Goal: Task Accomplishment & Management: Manage account settings

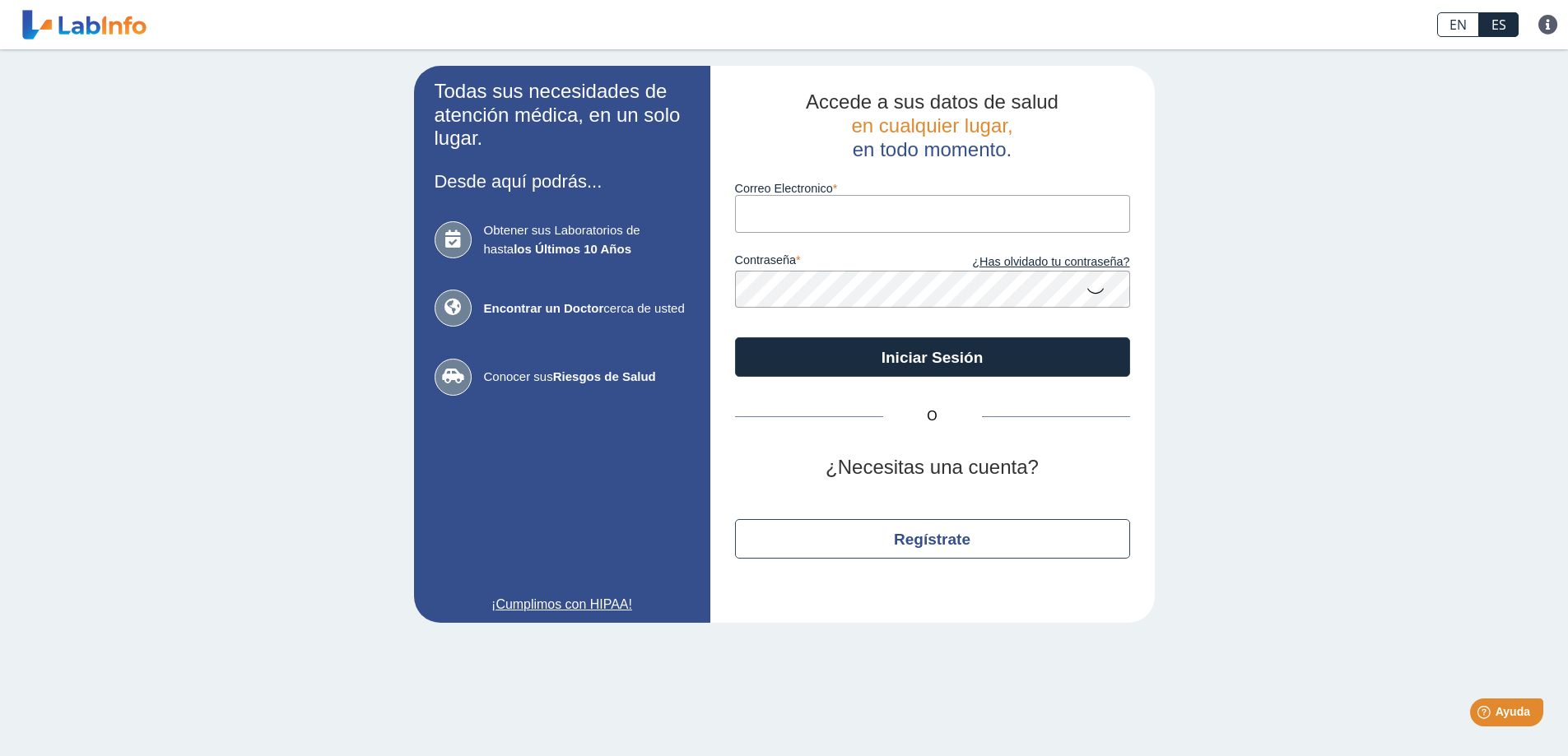
click at [786, 216] on input "Correo Electronico" at bounding box center [932, 214] width 395 height 37
type input "[EMAIL_ADDRESS][DOMAIN_NAME]"
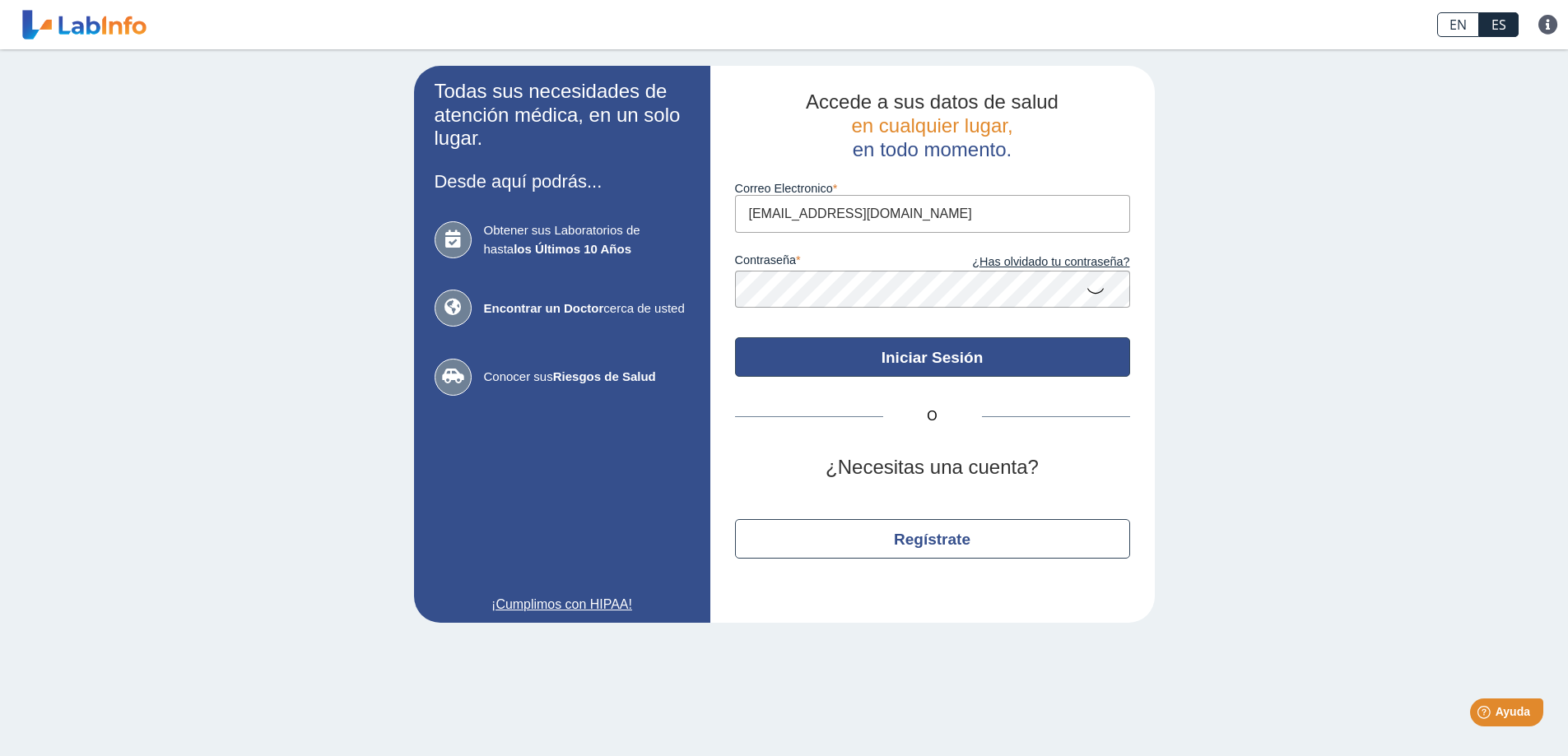
click at [953, 361] on button "Iniciar Sesión" at bounding box center [932, 357] width 395 height 39
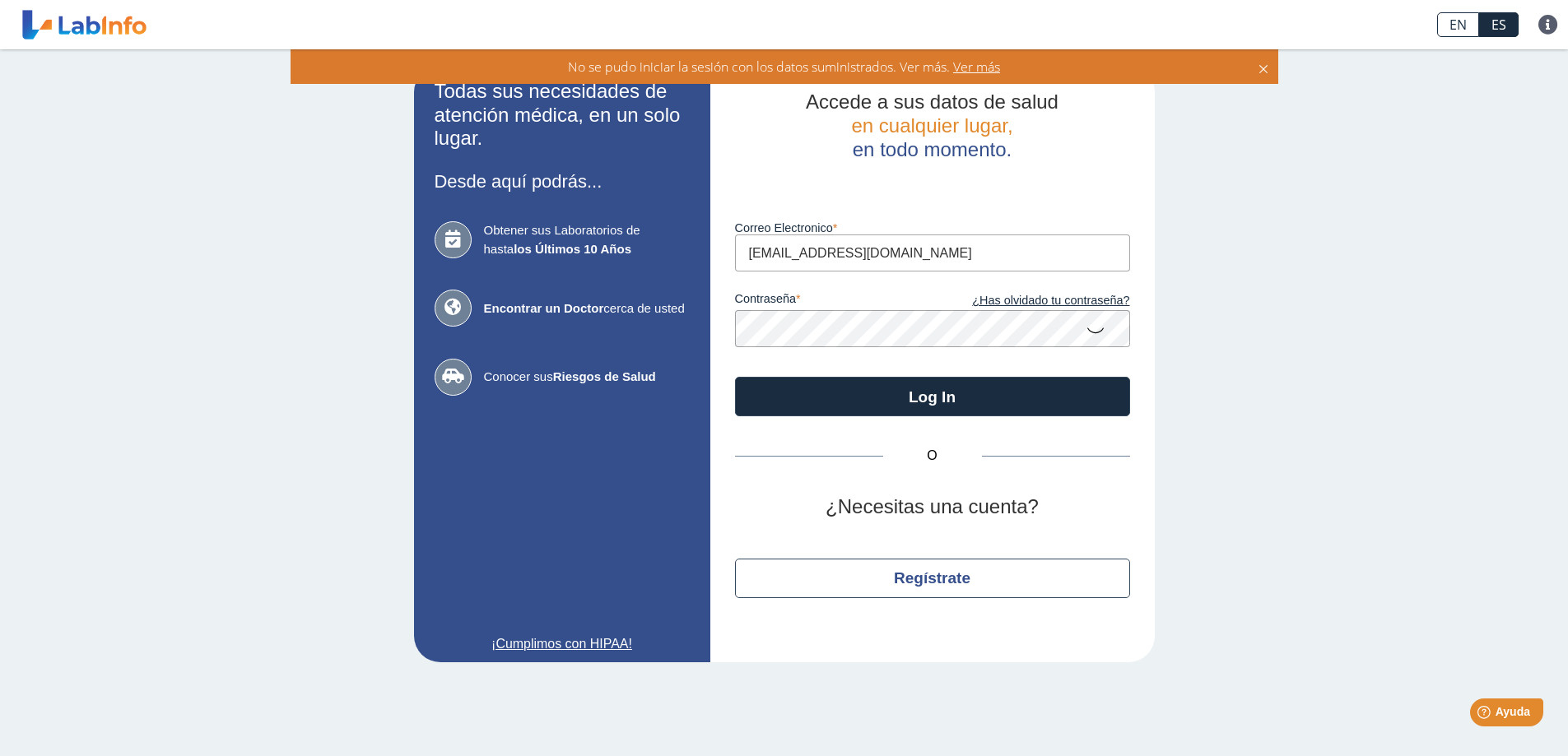
click at [686, 305] on app-login "Todas sus necesidades de atención médica, en un solo lugar. Desde aquí podrás..…" at bounding box center [784, 364] width 741 height 597
click at [1095, 333] on icon at bounding box center [1095, 329] width 20 height 32
click at [1095, 333] on icon at bounding box center [1095, 328] width 20 height 30
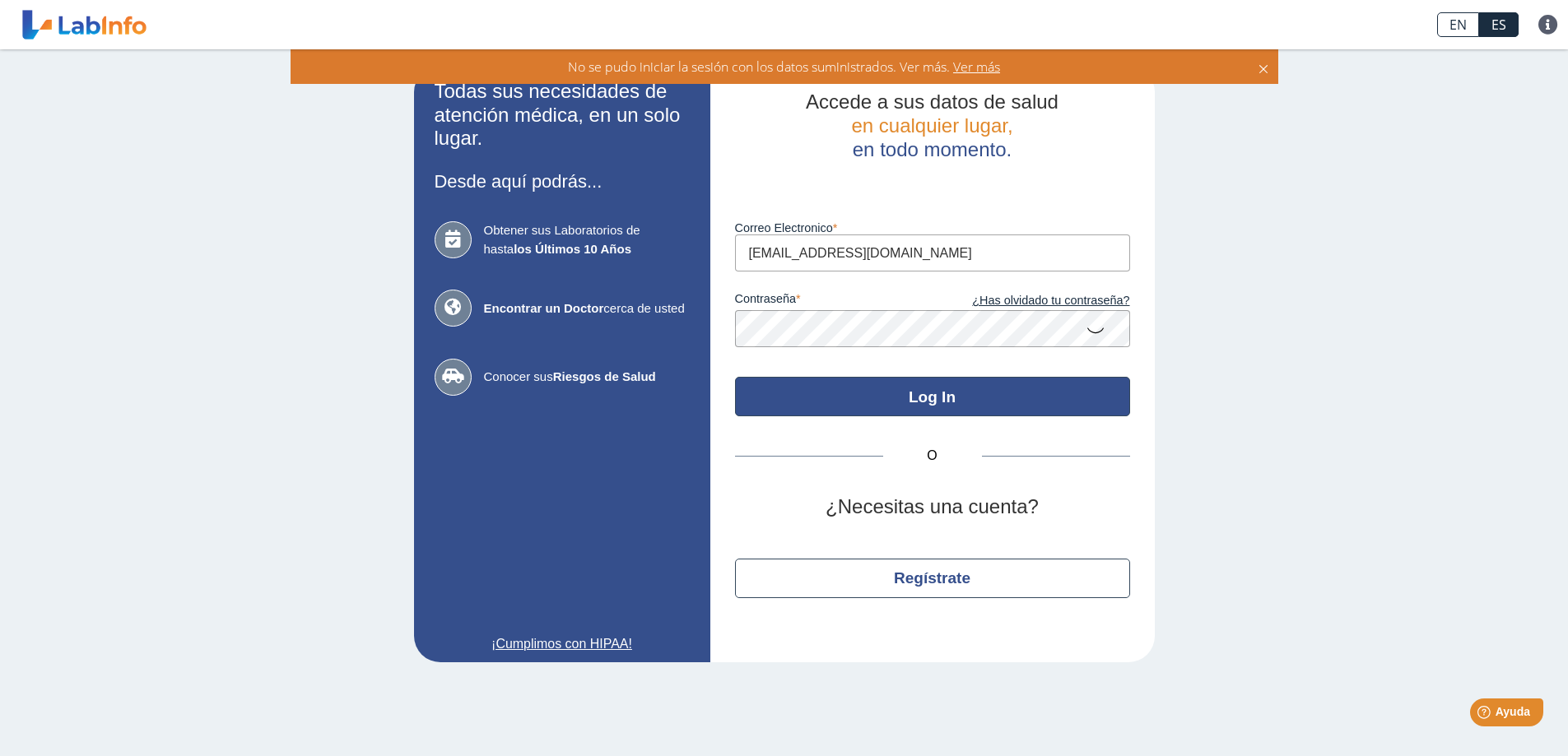
click at [945, 395] on button "Log In" at bounding box center [932, 396] width 395 height 39
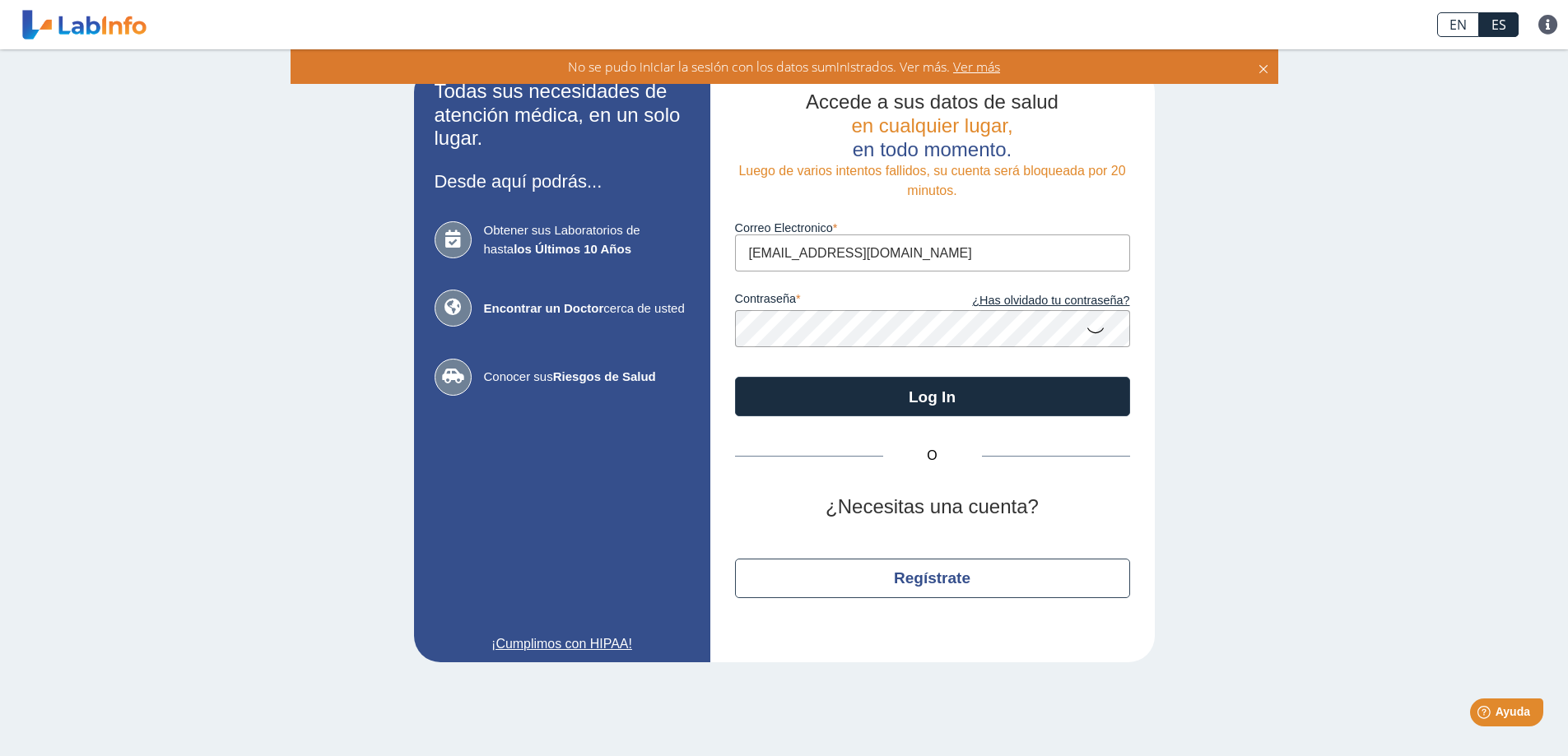
click at [673, 325] on app-login "Todas sus necesidades de atención médica, en un solo lugar. Desde aquí podrás..…" at bounding box center [784, 364] width 741 height 597
click at [1091, 329] on icon at bounding box center [1095, 329] width 20 height 32
click at [1093, 329] on icon at bounding box center [1095, 328] width 20 height 30
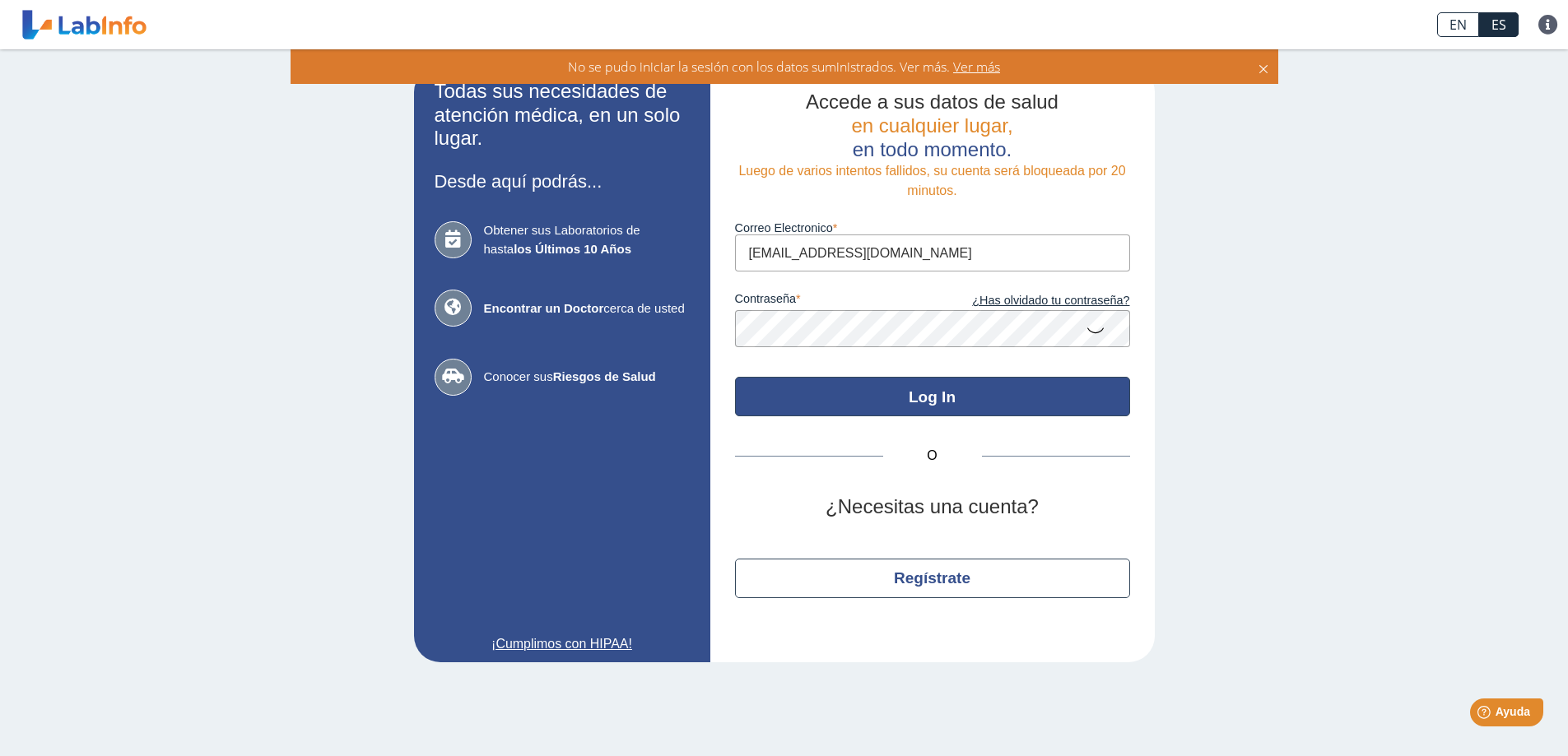
click at [940, 388] on button "Log In" at bounding box center [932, 396] width 395 height 39
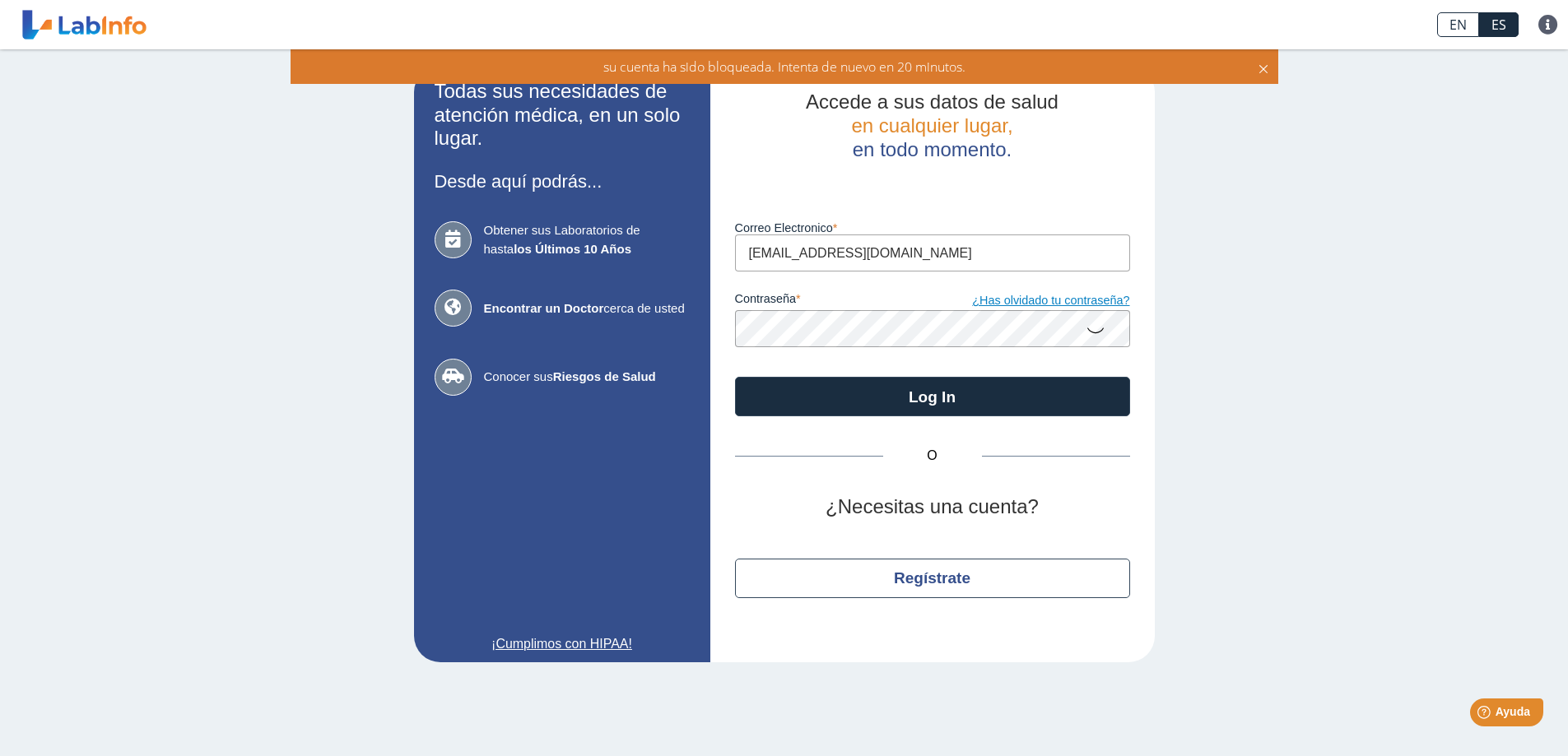
click at [1058, 299] on link "¿Has olvidado tu contraseña?" at bounding box center [1031, 301] width 198 height 18
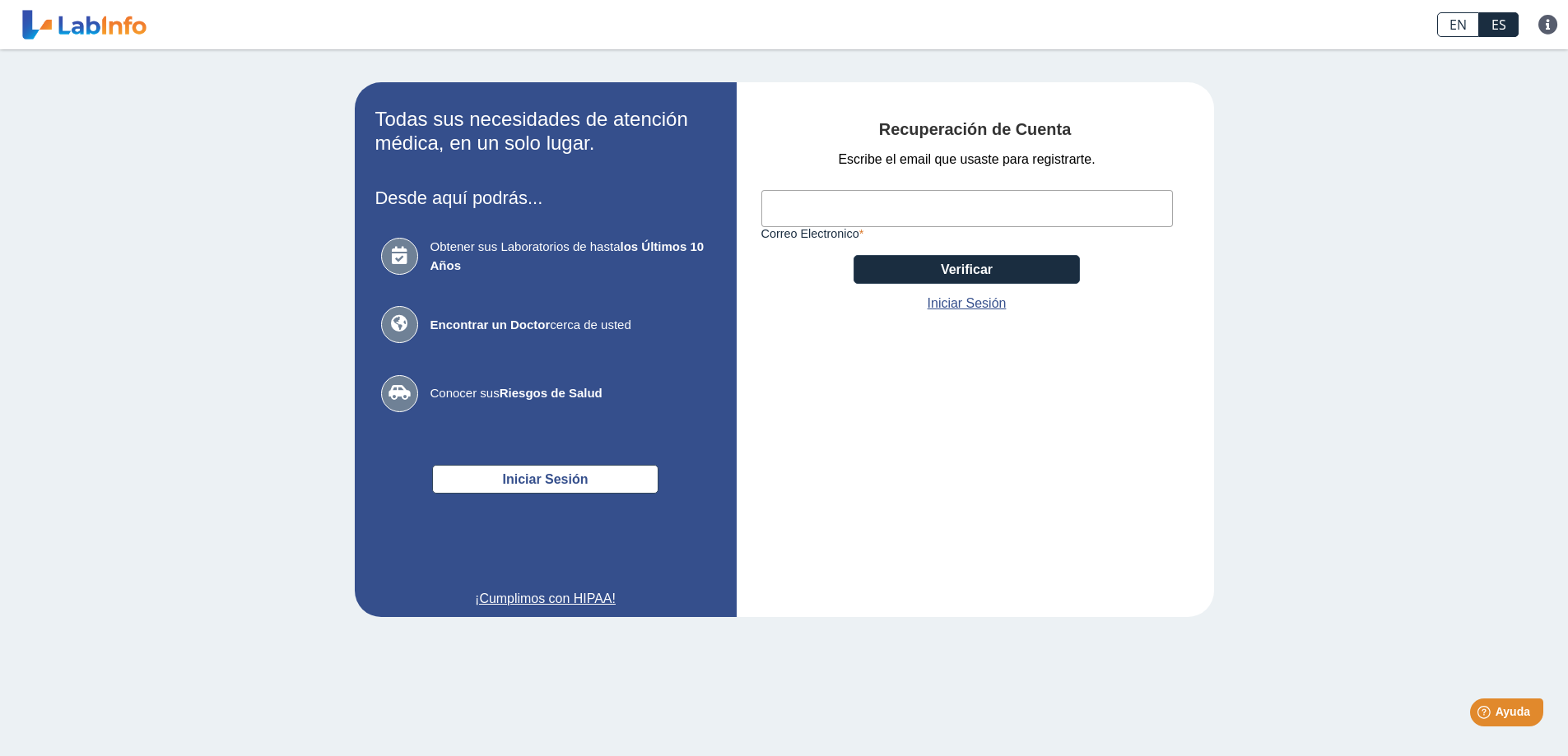
click at [826, 210] on input "Correo Electronico" at bounding box center [967, 208] width 411 height 37
type input "[EMAIL_ADDRESS][DOMAIN_NAME]"
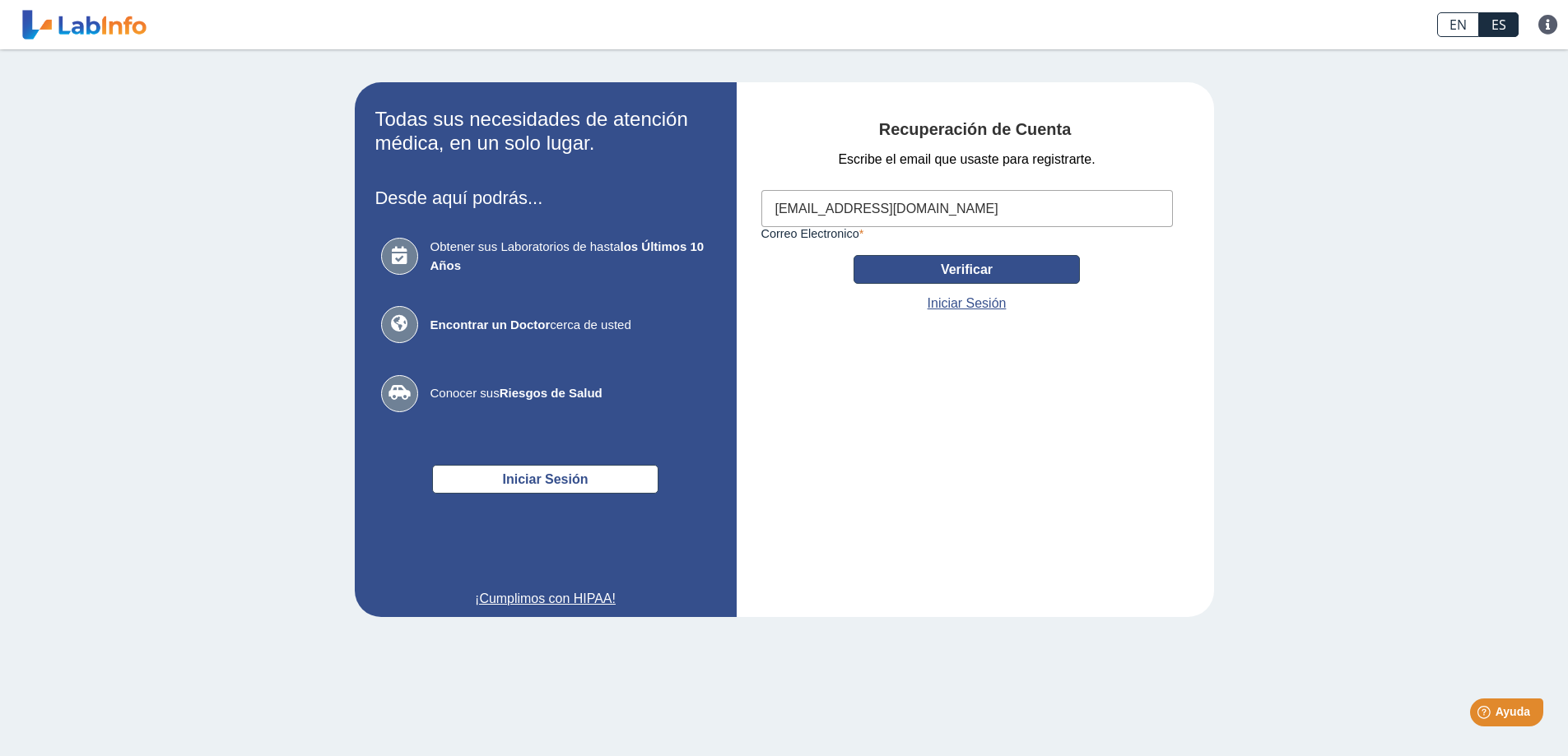
click at [926, 268] on button "Verificar" at bounding box center [967, 269] width 227 height 29
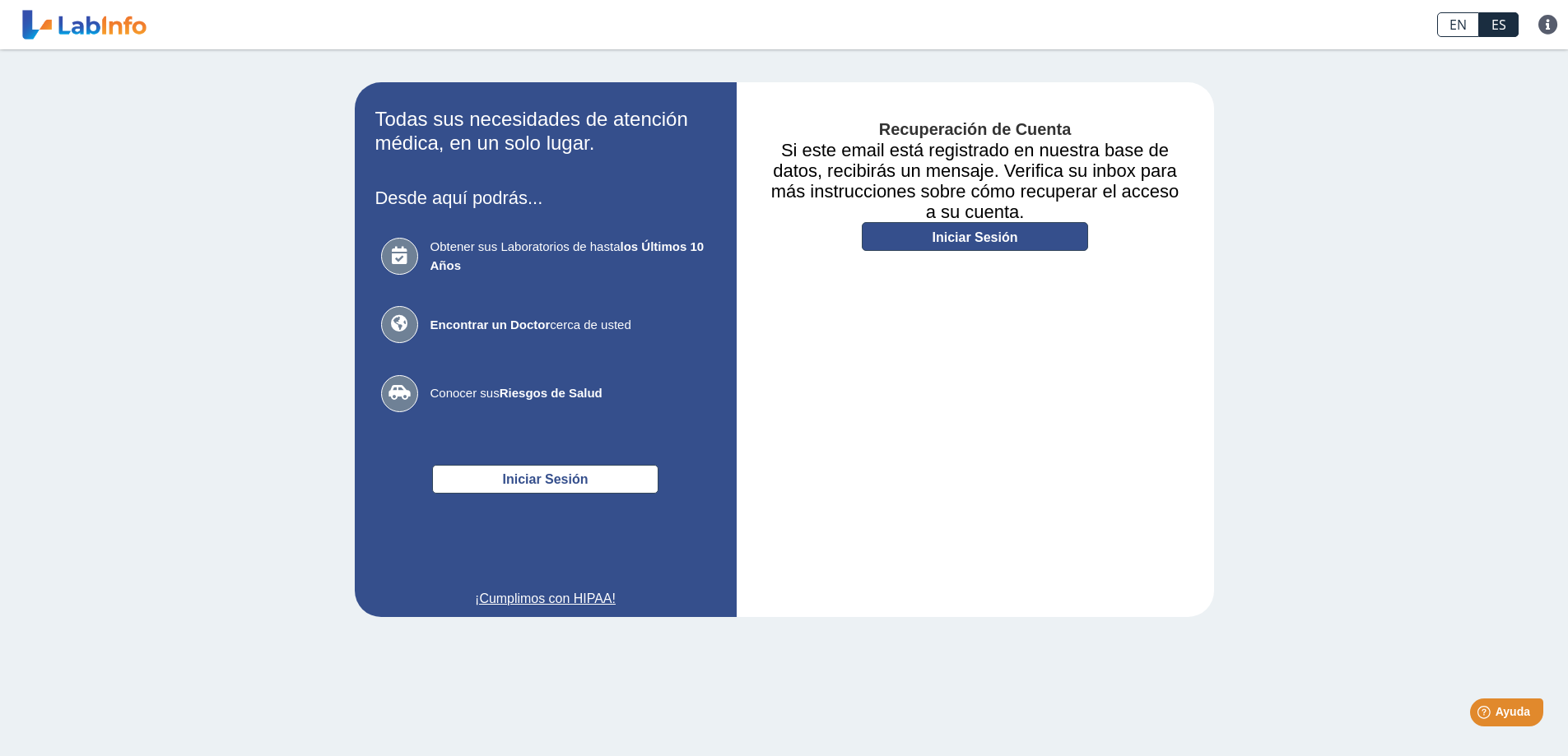
click at [937, 233] on link "Iniciar Sesión" at bounding box center [974, 236] width 227 height 29
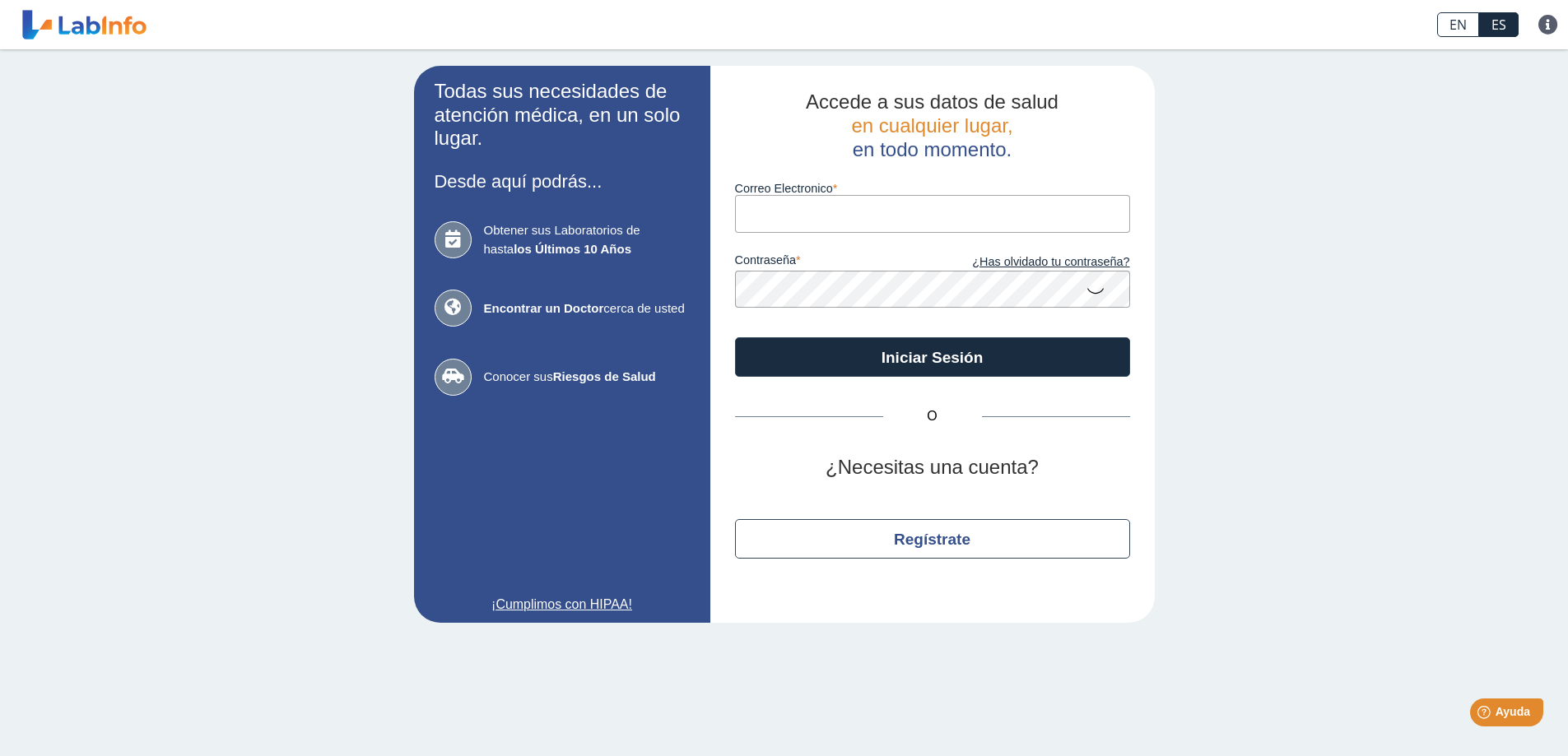
click at [878, 220] on input "Correo Electronico" at bounding box center [932, 214] width 395 height 37
type input "[EMAIL_ADDRESS][DOMAIN_NAME]"
click at [1093, 293] on icon at bounding box center [1095, 290] width 20 height 32
click at [1093, 293] on icon at bounding box center [1095, 289] width 20 height 30
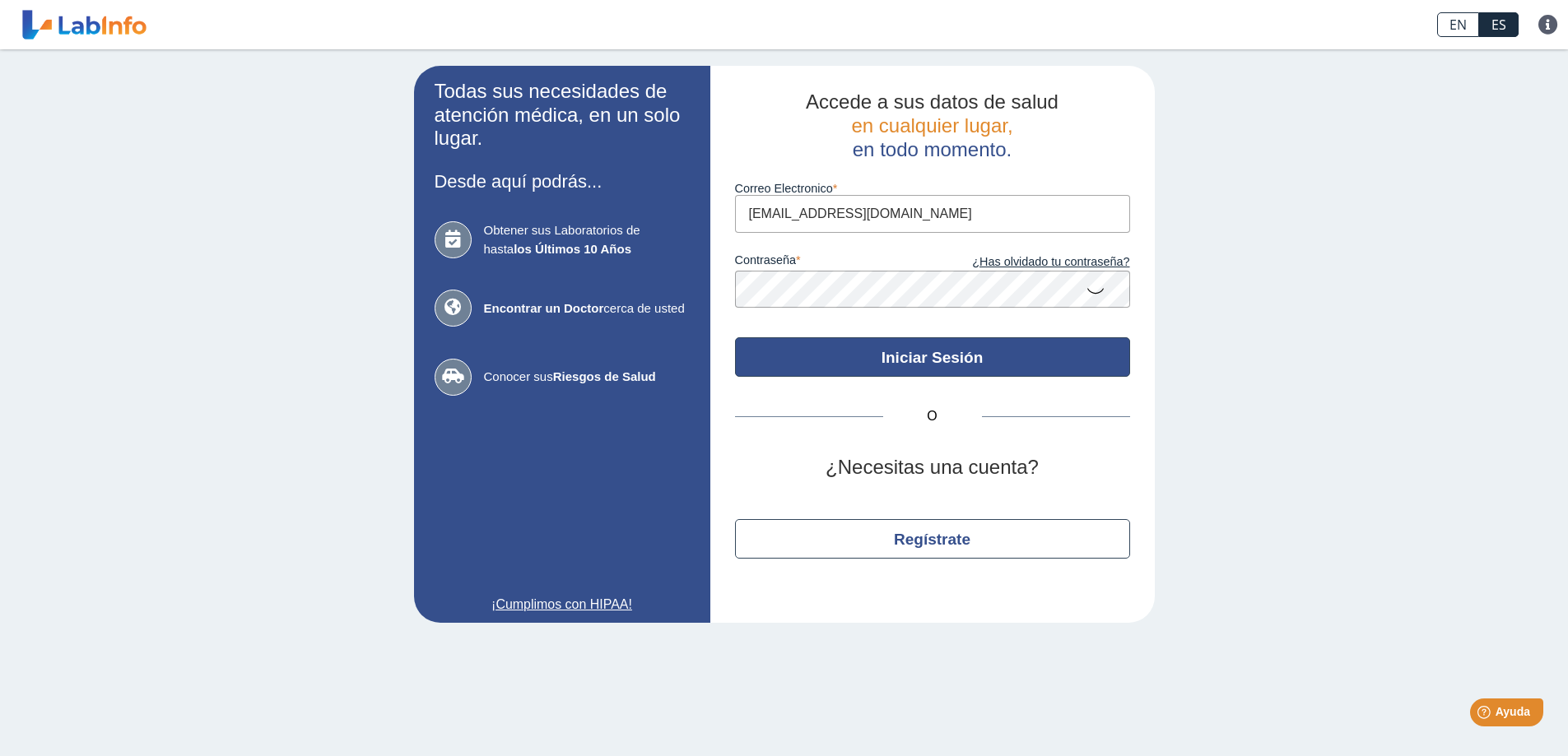
click at [960, 353] on button "Iniciar Sesión" at bounding box center [932, 357] width 395 height 39
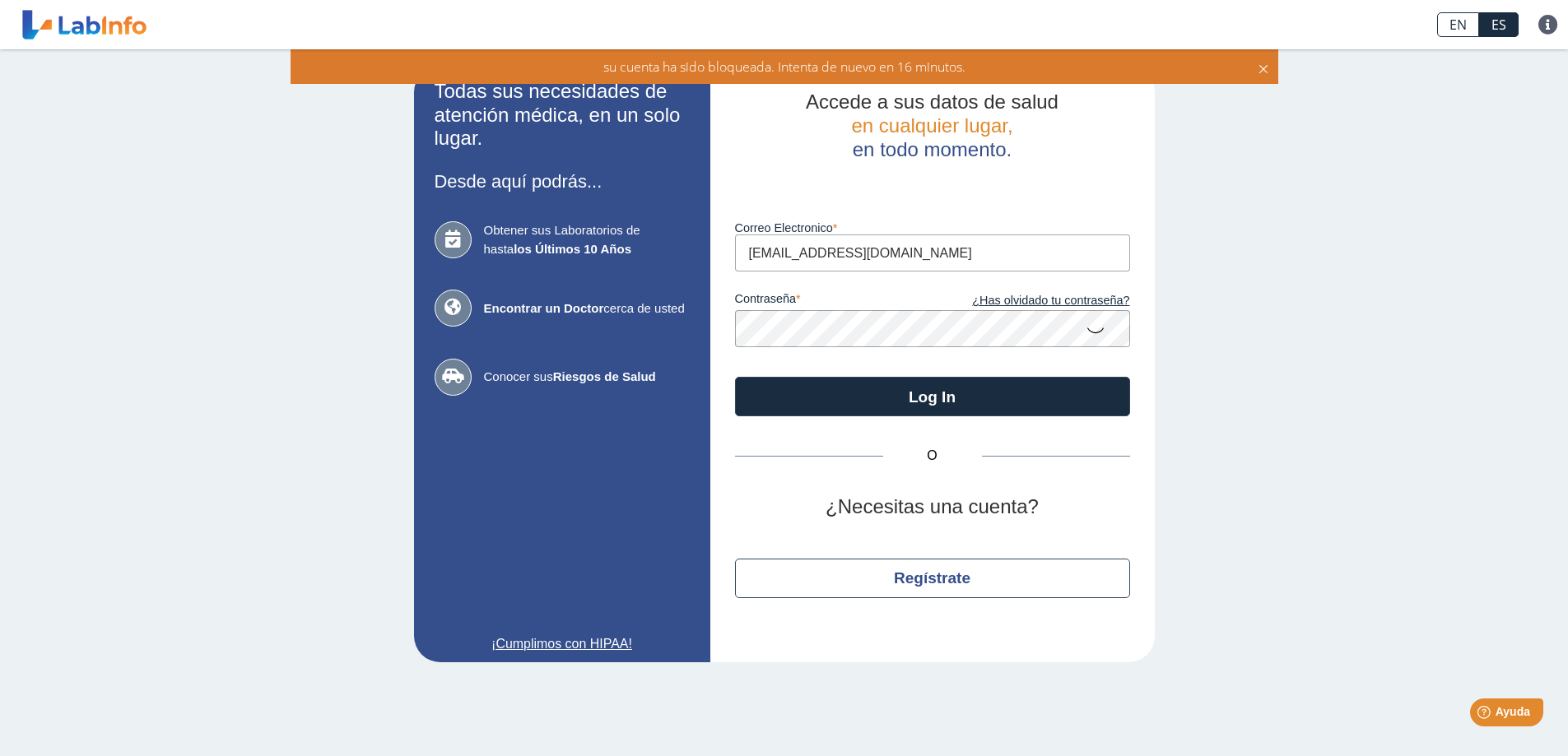
click at [1096, 328] on icon at bounding box center [1095, 329] width 20 height 32
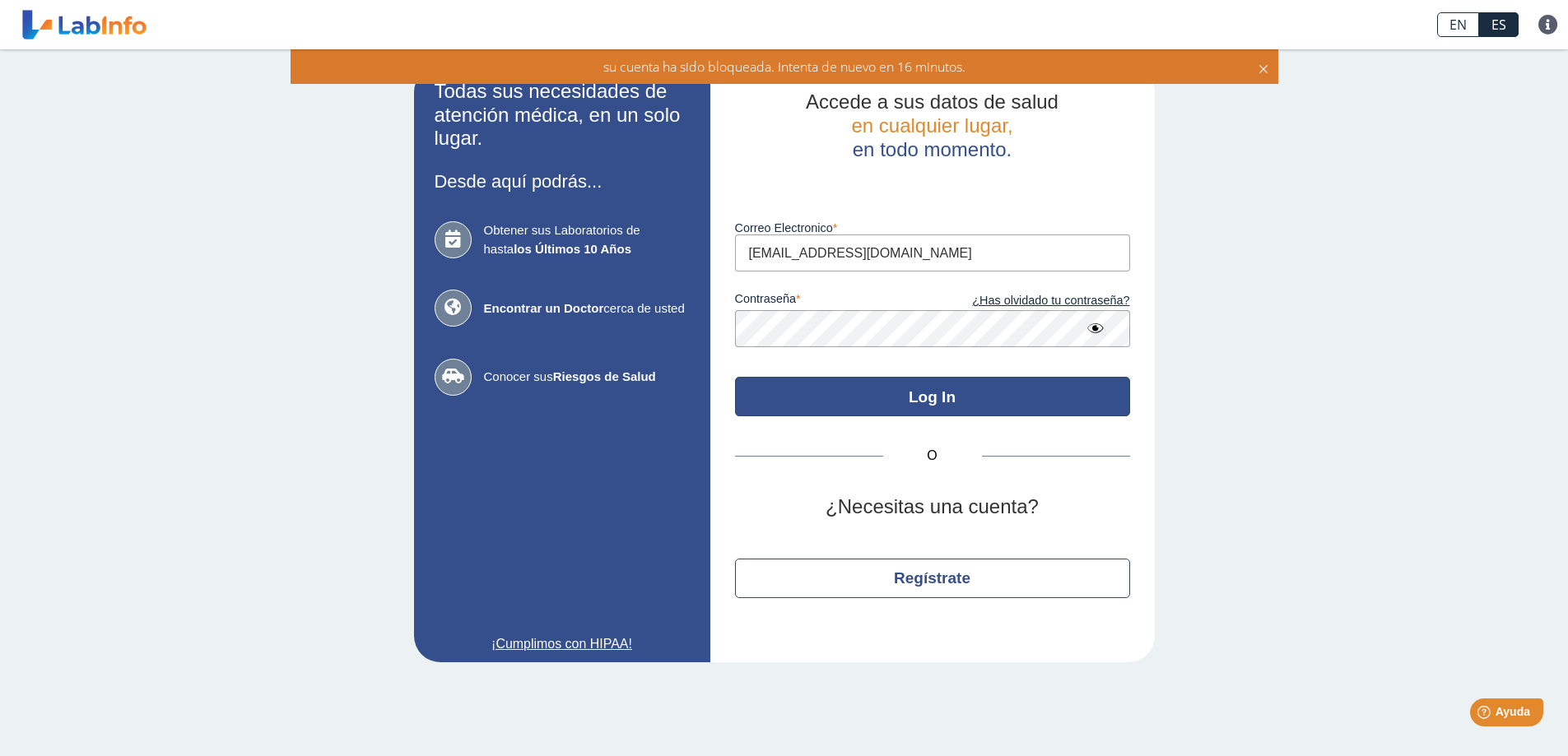
click at [958, 390] on button "Log In" at bounding box center [932, 396] width 395 height 39
